Goal: Transaction & Acquisition: Download file/media

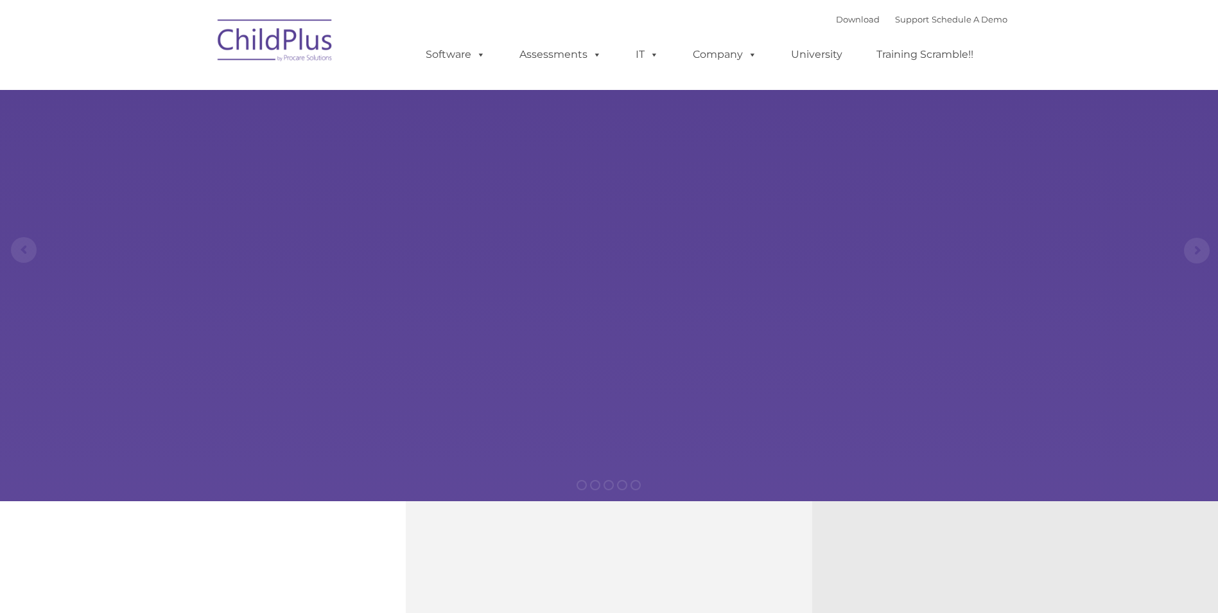
select select "MEDIUM"
type input ""
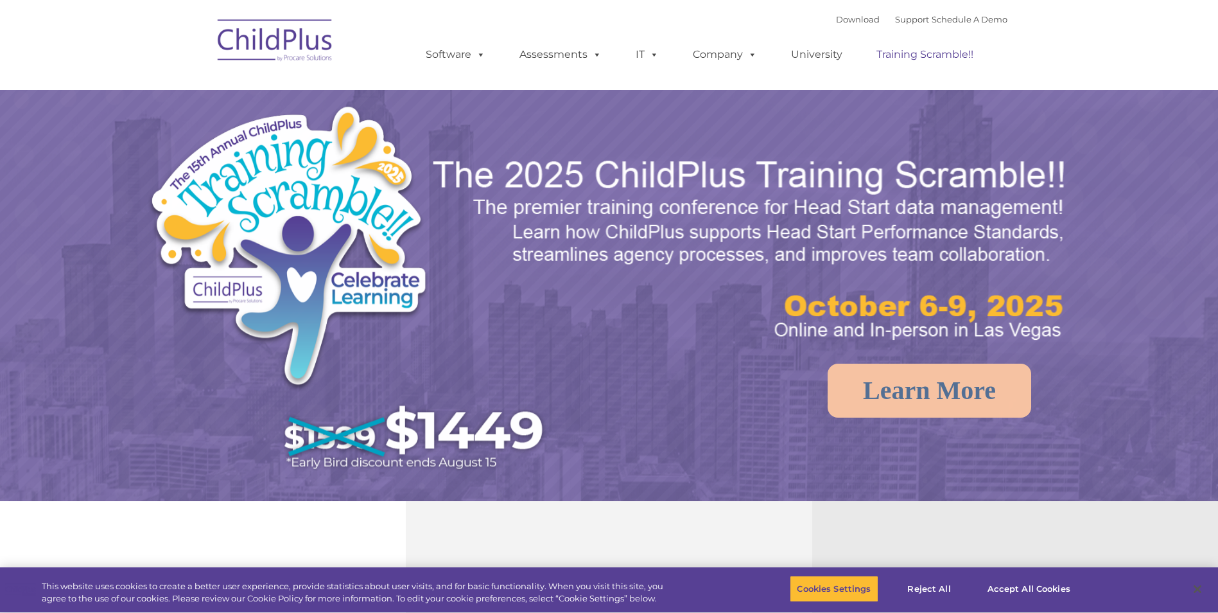
select select "MEDIUM"
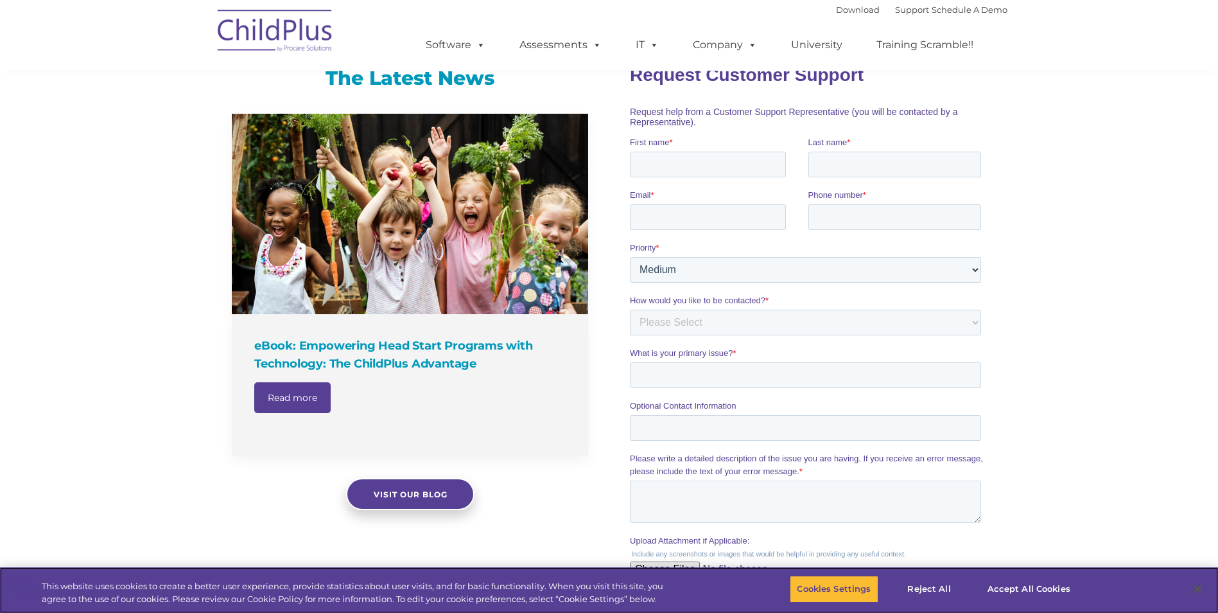
scroll to position [783, 0]
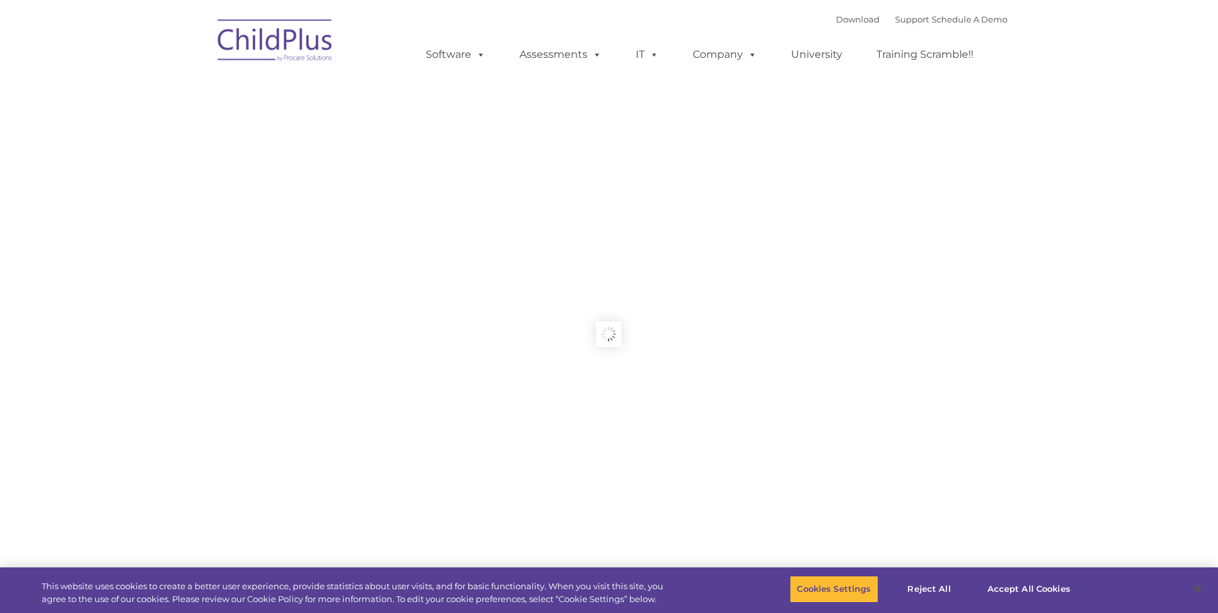
type input ""
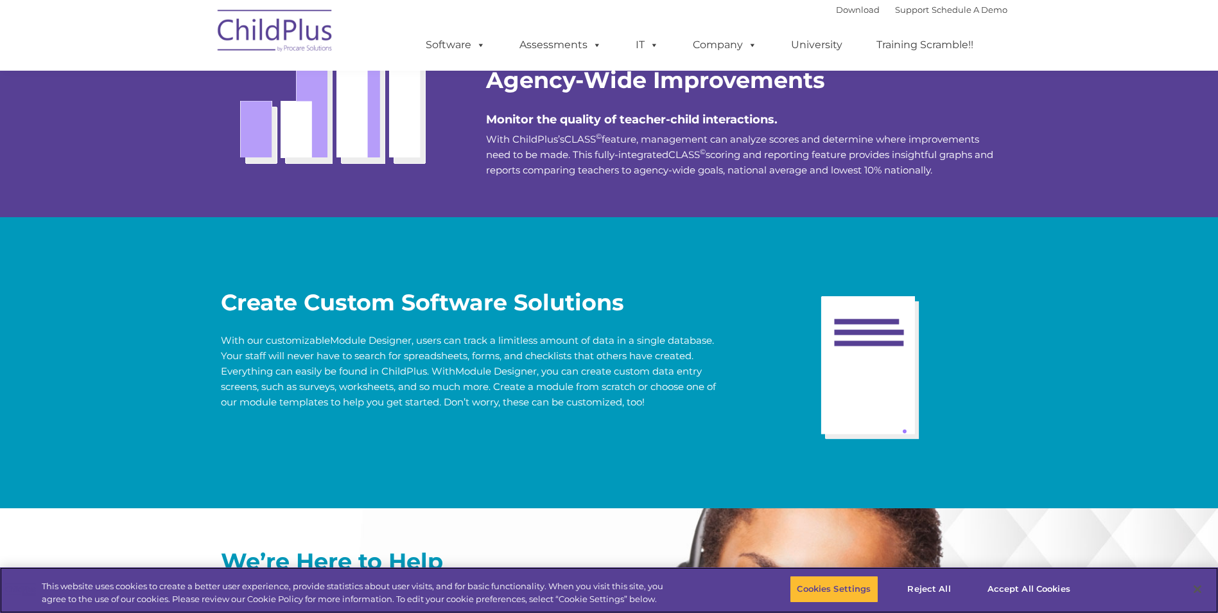
scroll to position [2411, 0]
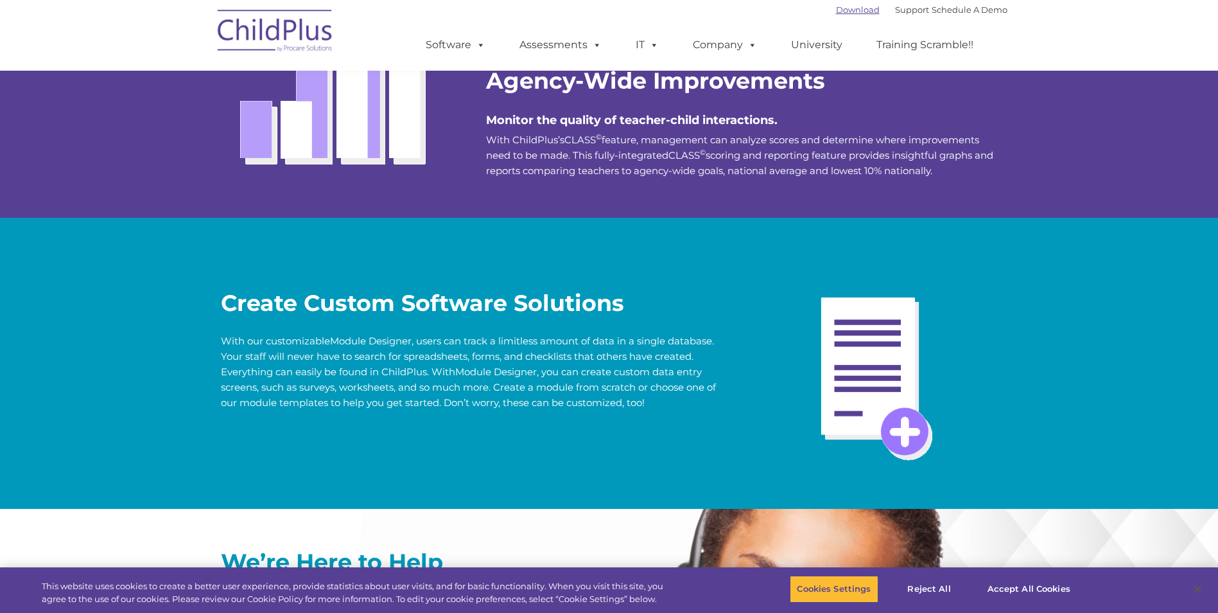
click at [840, 8] on link "Download" at bounding box center [858, 9] width 44 height 10
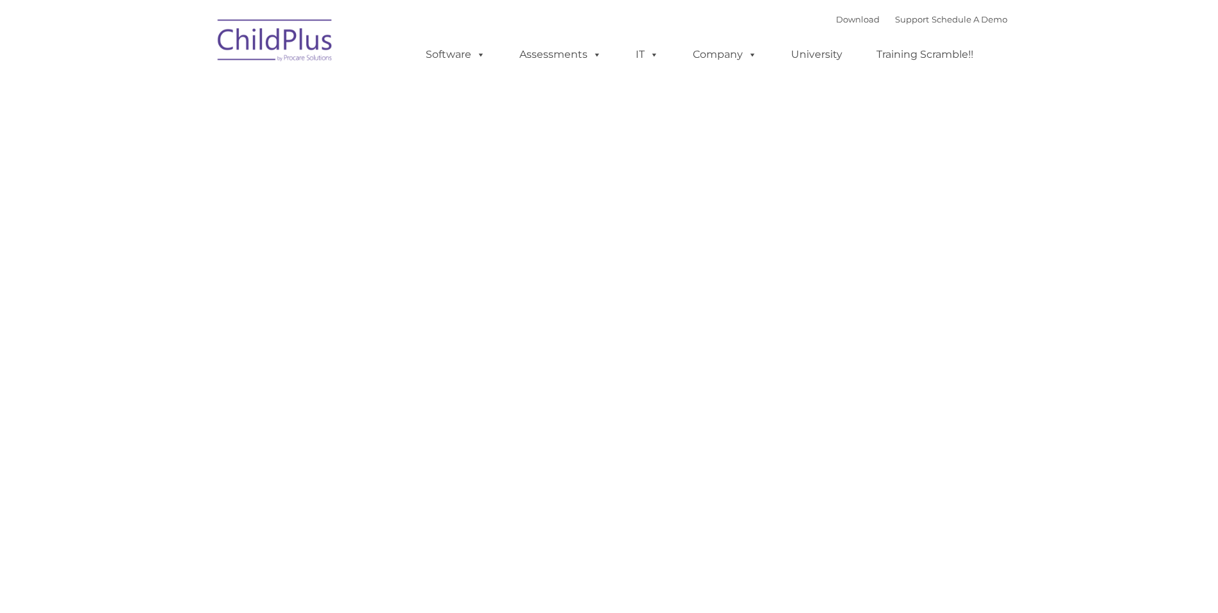
type input ""
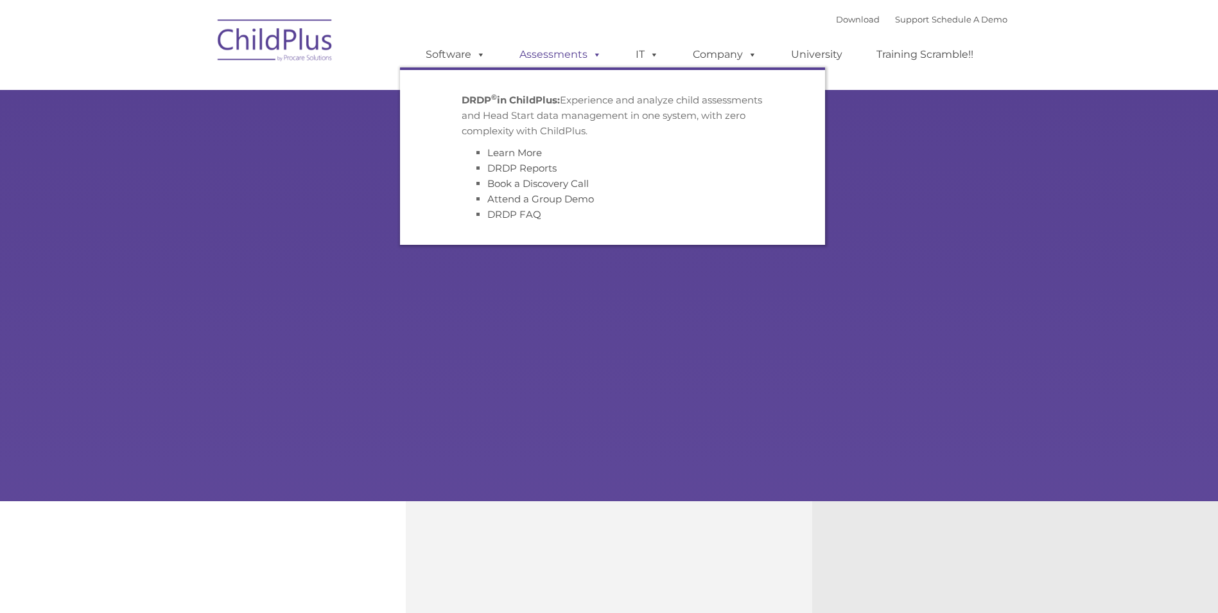
type input ""
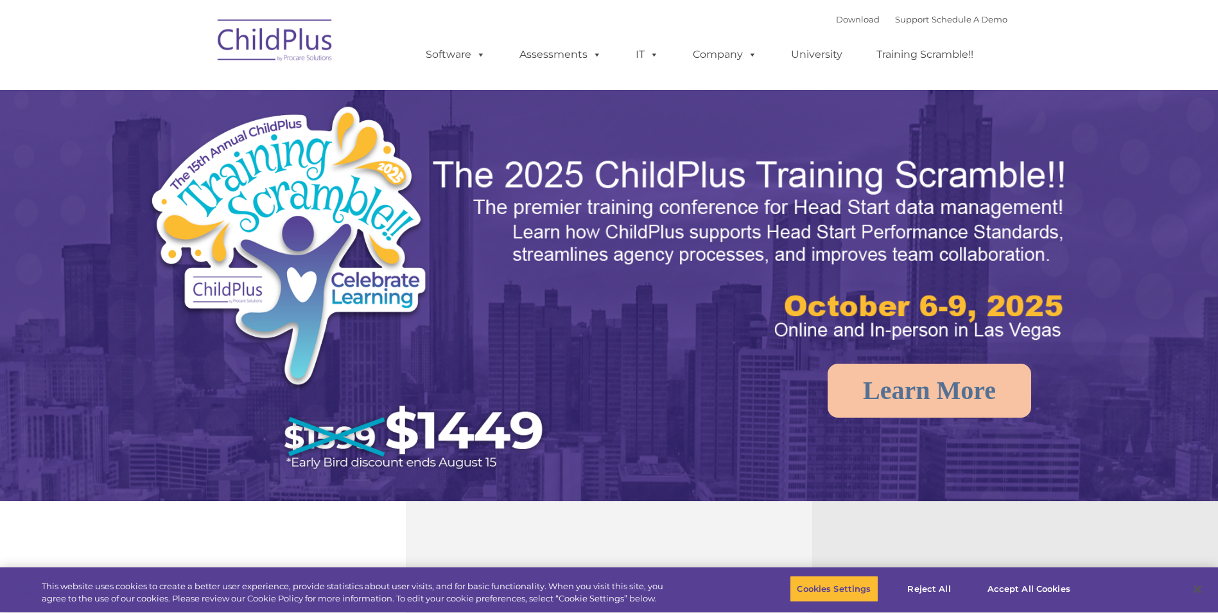
select select "MEDIUM"
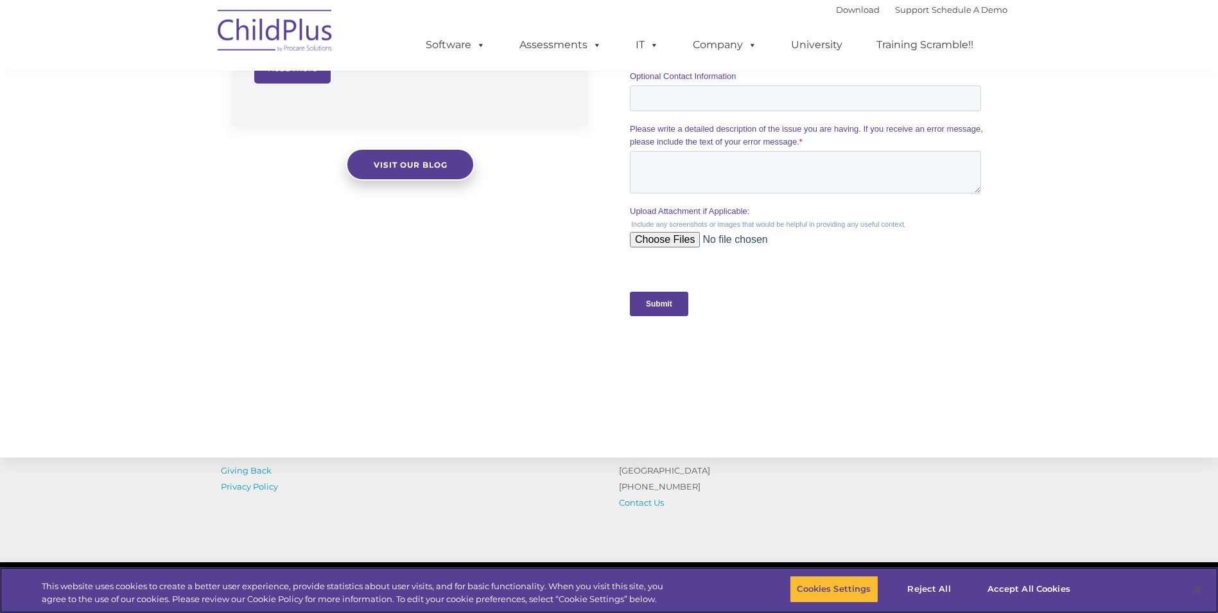
scroll to position [1104, 0]
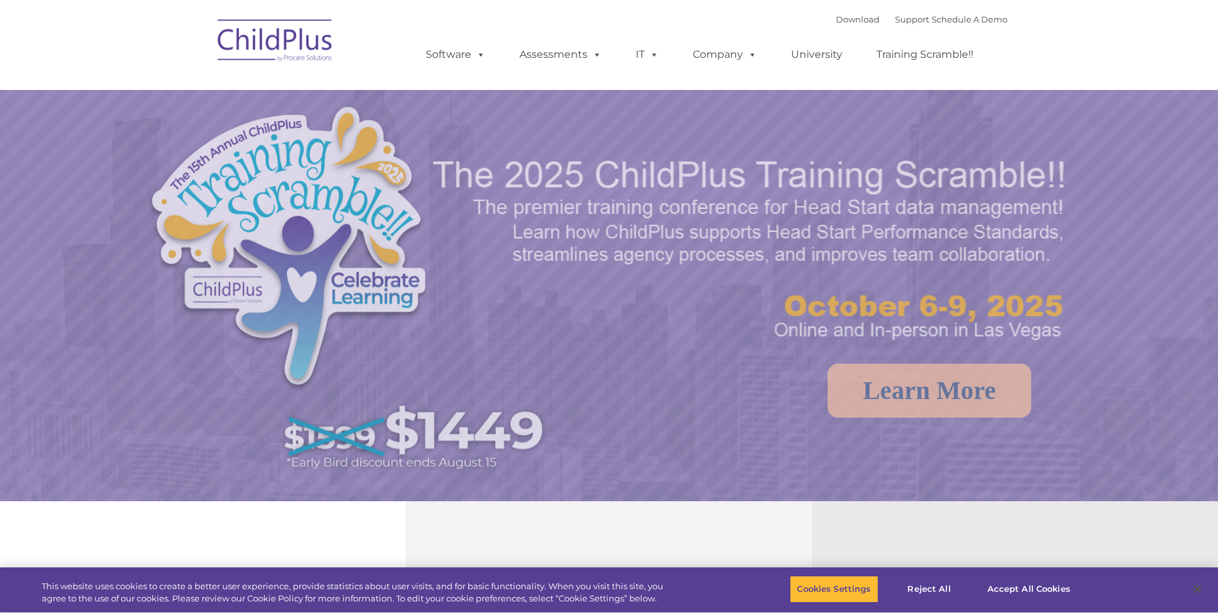
select select "MEDIUM"
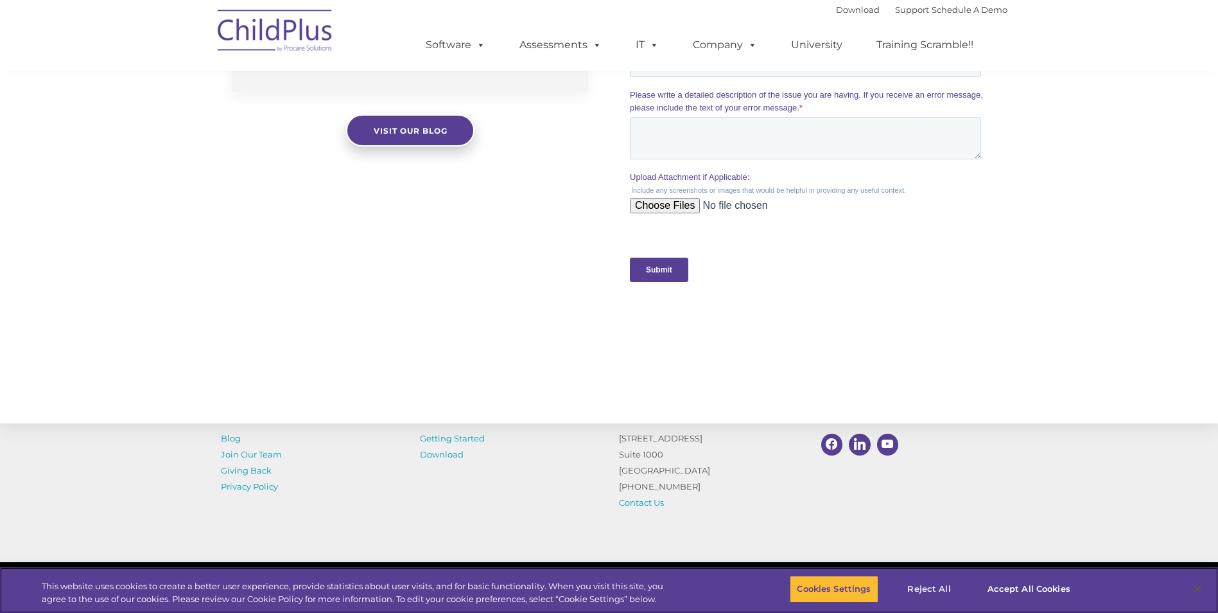
scroll to position [1232, 0]
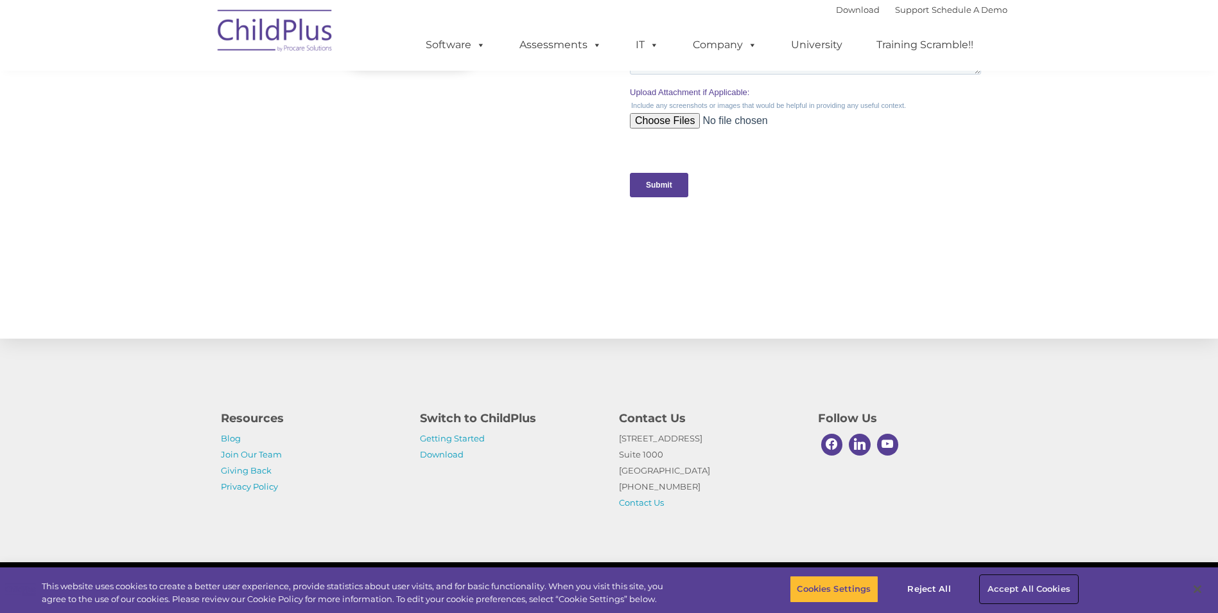
click at [1022, 589] on button "Accept All Cookies" at bounding box center [1028, 588] width 97 height 27
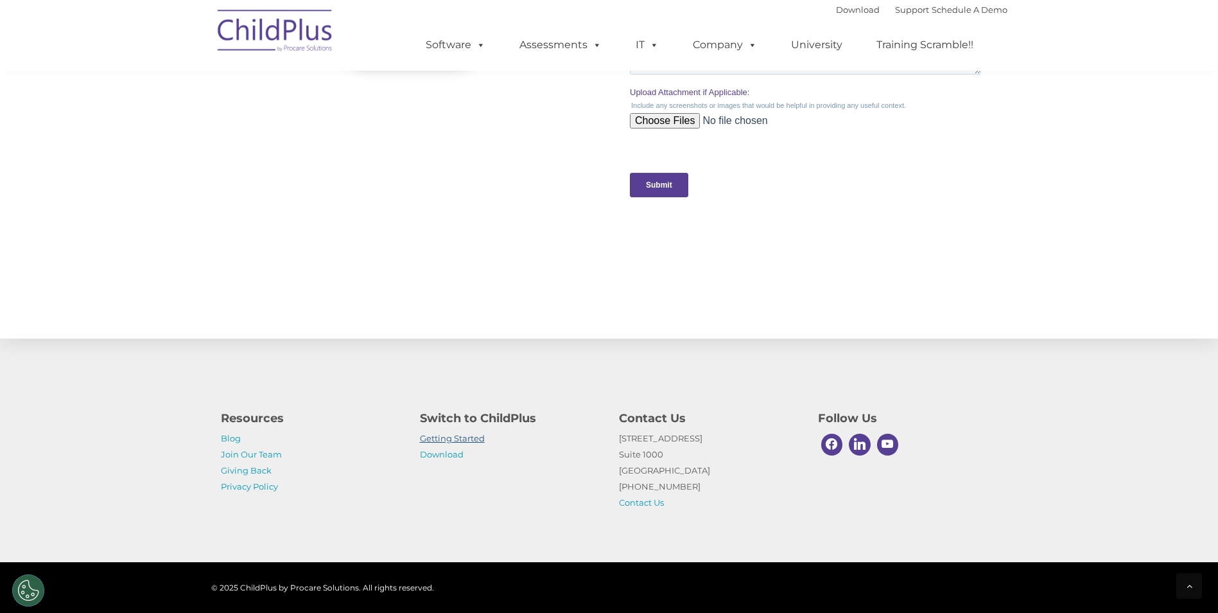
click at [460, 440] on link "Getting Started" at bounding box center [452, 438] width 65 height 10
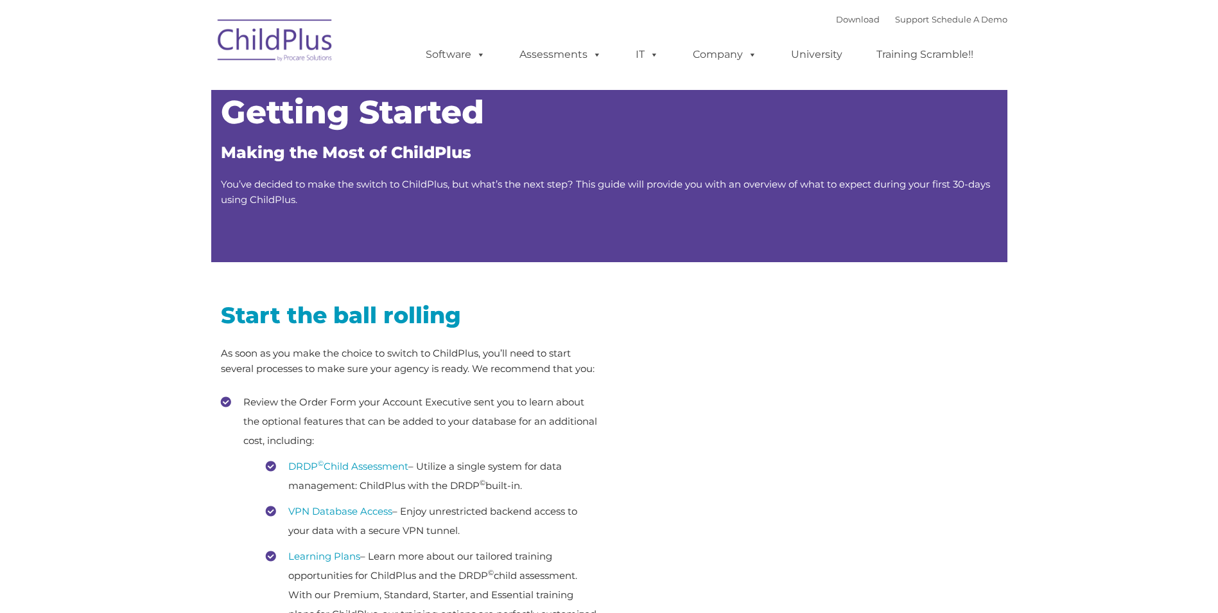
type input ""
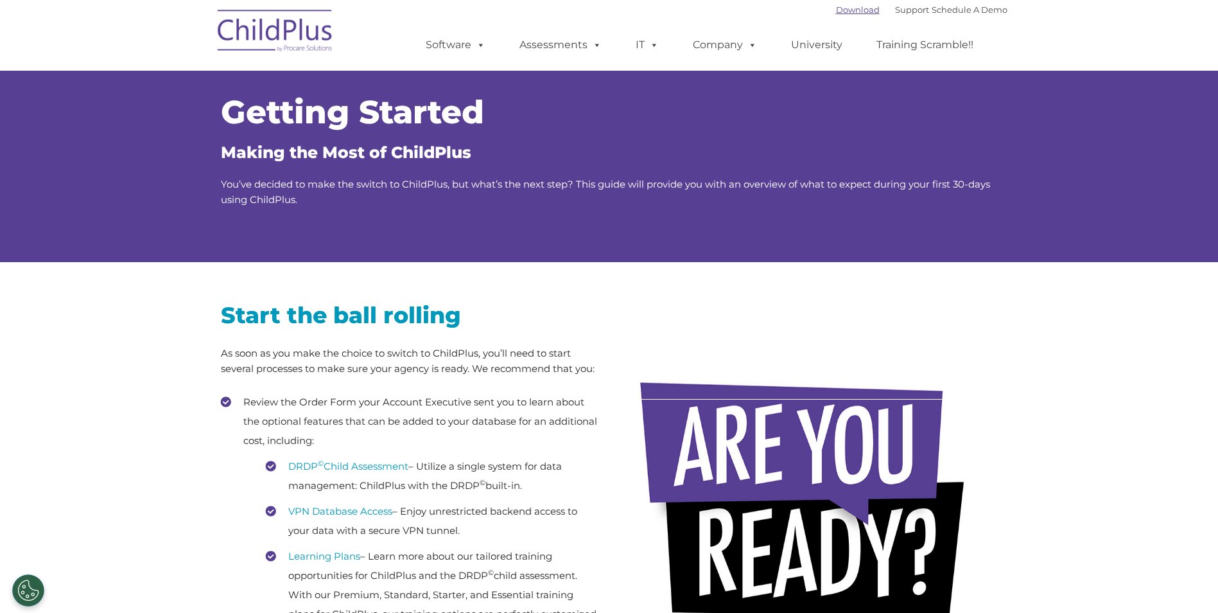
click at [836, 8] on link "Download" at bounding box center [858, 9] width 44 height 10
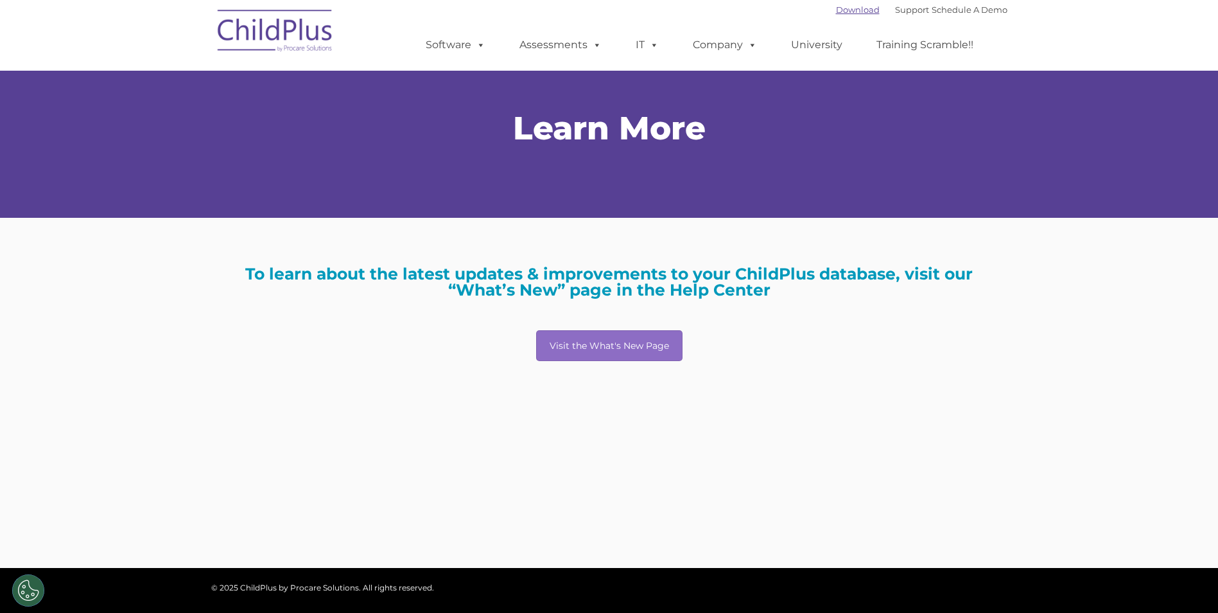
click at [836, 10] on link "Download" at bounding box center [858, 9] width 44 height 10
